Goal: Information Seeking & Learning: Learn about a topic

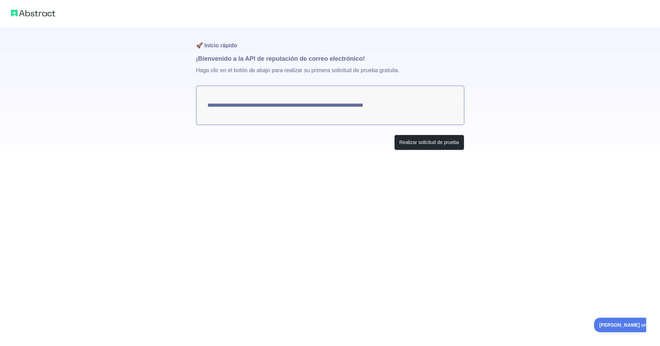
drag, startPoint x: 208, startPoint y: 102, endPoint x: 370, endPoint y: 141, distance: 167.5
click at [365, 139] on div "**********" at bounding box center [330, 103] width 268 height 150
click at [409, 150] on button "Realizar solicitud de prueba" at bounding box center [429, 143] width 70 height 16
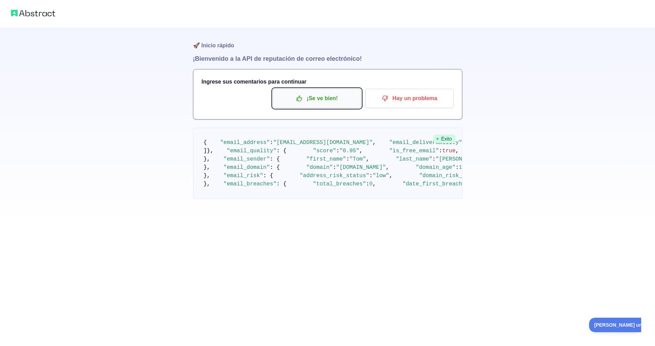
click at [343, 96] on p "¡Se ve bien!" at bounding box center [317, 99] width 78 height 12
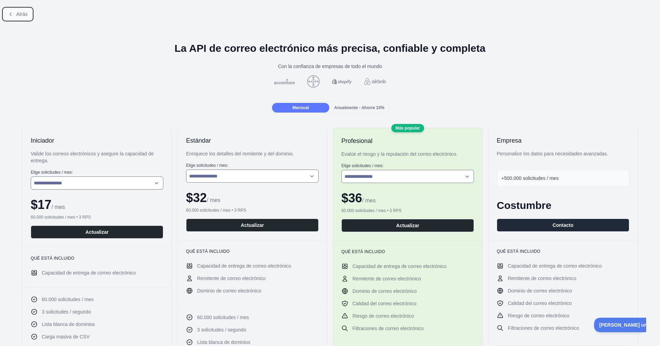
click at [5, 15] on button "Atrás" at bounding box center [17, 14] width 29 height 12
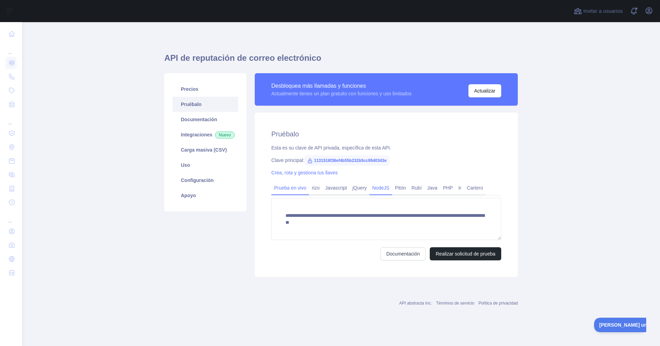
click at [382, 189] on link "NodeJS" at bounding box center [381, 187] width 23 height 11
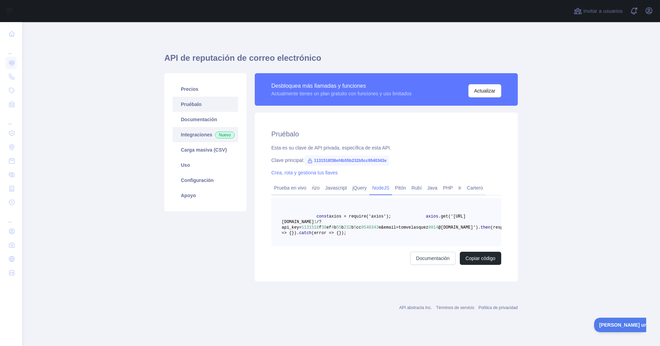
click at [215, 139] on span "Nuevo" at bounding box center [225, 135] width 20 height 7
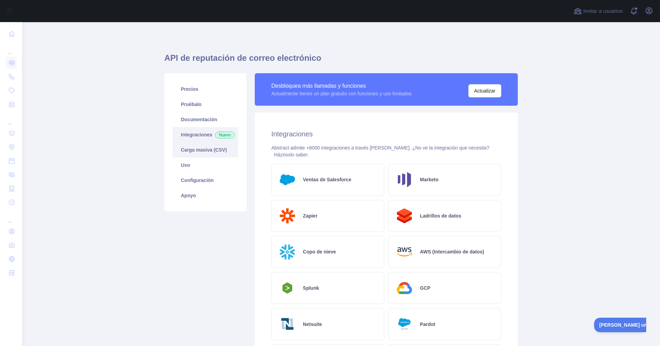
click at [200, 156] on link "Carga masiva (CSV)" at bounding box center [206, 149] width 66 height 15
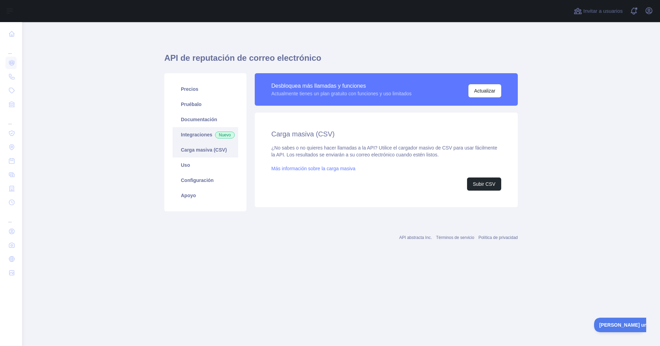
click at [201, 134] on link "Integraciones Nuevo" at bounding box center [206, 134] width 66 height 15
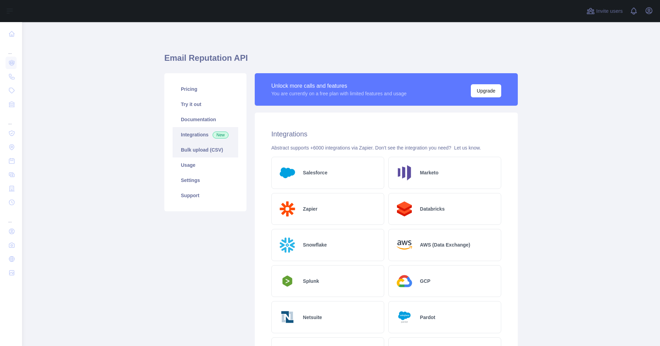
click at [193, 155] on link "Bulk upload (CSV)" at bounding box center [206, 149] width 66 height 15
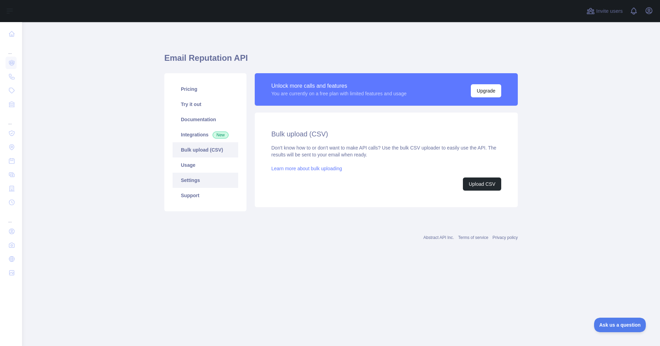
click at [197, 183] on link "Settings" at bounding box center [206, 180] width 66 height 15
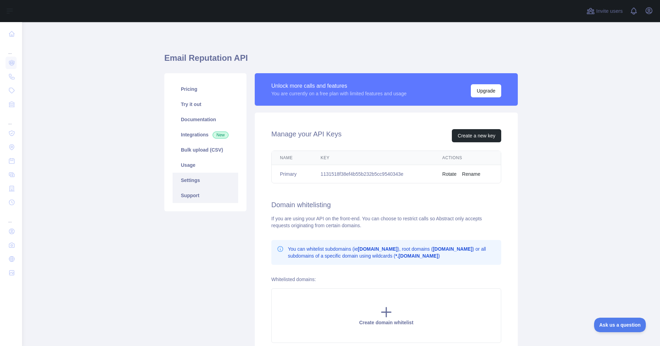
click at [195, 194] on link "Support" at bounding box center [206, 195] width 66 height 15
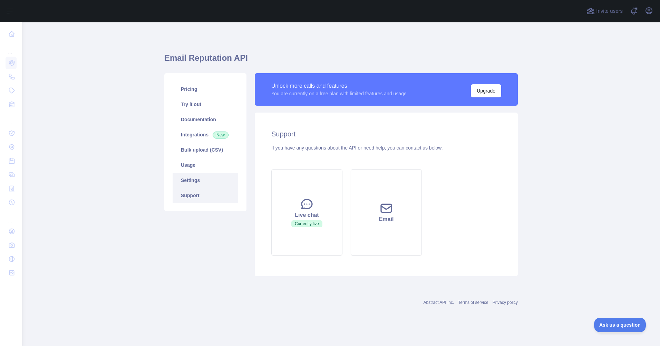
click at [191, 180] on link "Settings" at bounding box center [206, 180] width 66 height 15
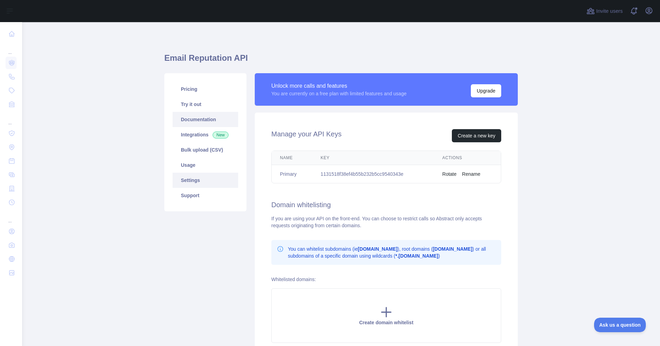
click at [200, 118] on link "Documentation" at bounding box center [206, 119] width 66 height 15
